Goal: Navigation & Orientation: Find specific page/section

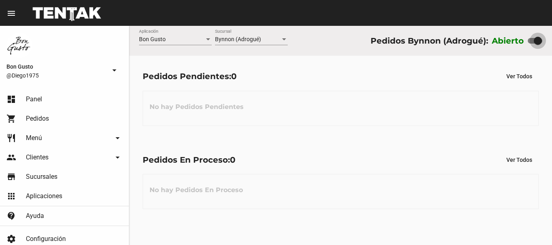
drag, startPoint x: 536, startPoint y: 43, endPoint x: 456, endPoint y: 45, distance: 79.6
click at [496, 48] on div "Bon Gusto Aplicación Bynnon (Adrogué) Sucursal Pedidos Bynnon (Adrogué): Abierto" at bounding box center [340, 41] width 423 height 30
checkbox input "false"
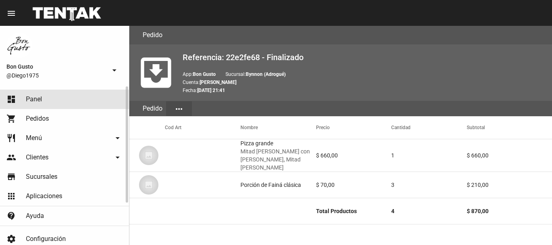
click at [41, 93] on link "dashboard Panel" at bounding box center [64, 99] width 129 height 19
